Goal: Transaction & Acquisition: Purchase product/service

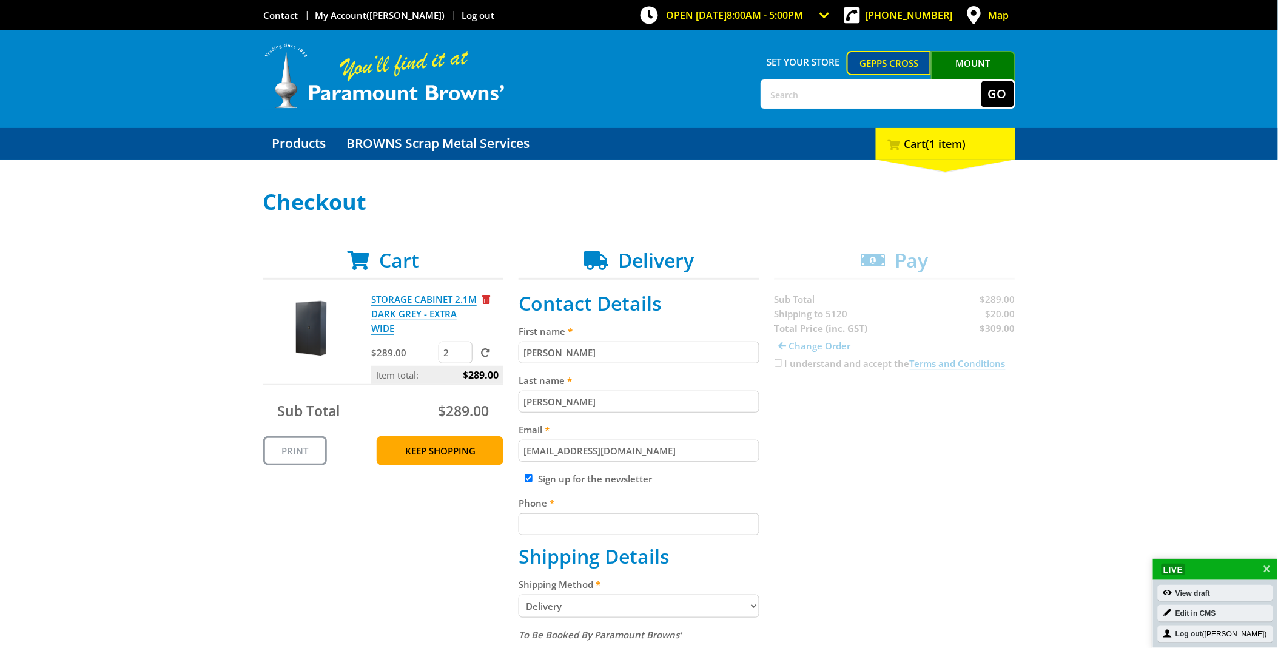
drag, startPoint x: 463, startPoint y: 348, endPoint x: 409, endPoint y: 348, distance: 54.0
click at [439, 348] on input "2" at bounding box center [456, 353] width 34 height 22
click at [463, 349] on input "3" at bounding box center [456, 353] width 34 height 22
type input "4"
click at [463, 348] on input "4" at bounding box center [456, 353] width 34 height 22
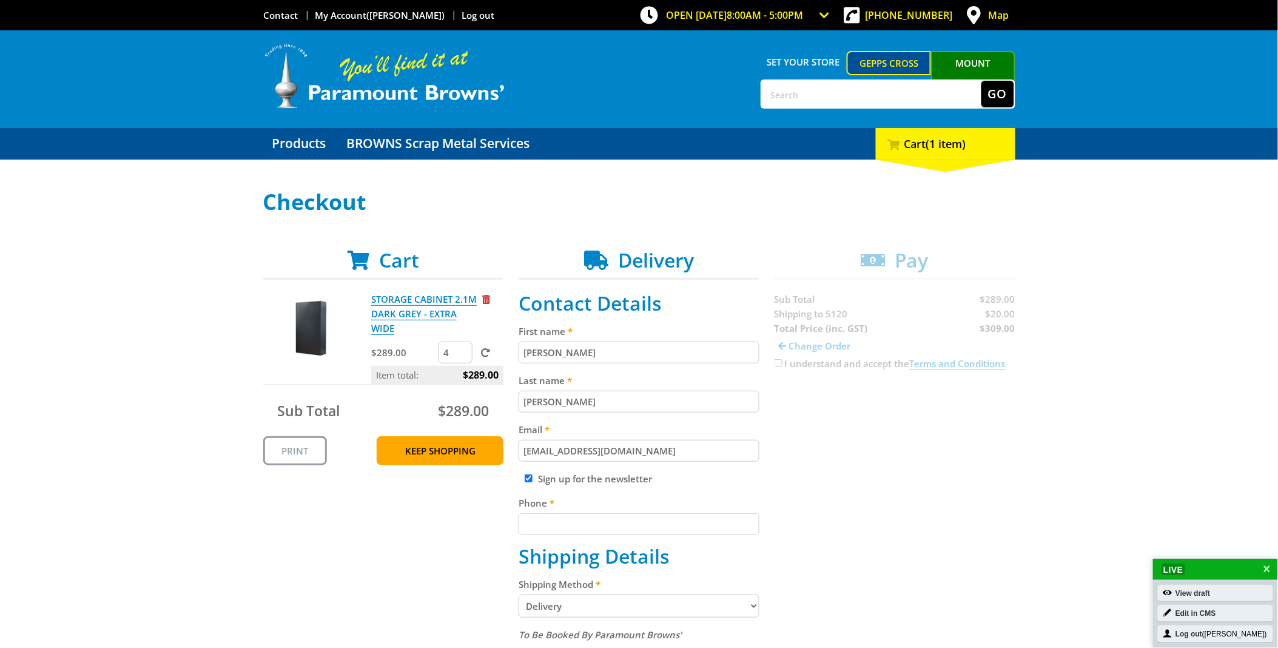
click at [478, 349] on label at bounding box center [482, 352] width 15 height 12
click at [0, 0] on input "submit" at bounding box center [0, 0] width 0 height 0
click at [848, 98] on input "text" at bounding box center [872, 94] width 220 height 27
type input "peg400"
click at [982, 81] on button "Go" at bounding box center [998, 94] width 33 height 27
